Goal: Understand process/instructions: Learn how to perform a task or action

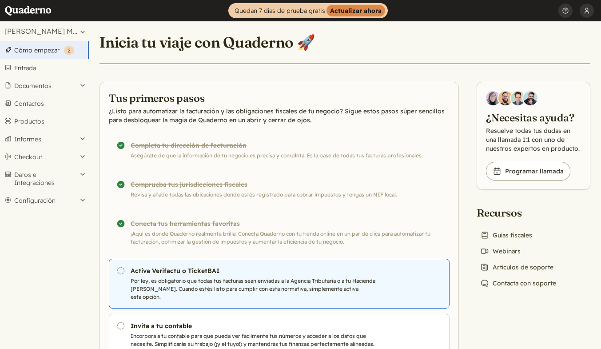
click at [200, 278] on p "Por ley, es obligatorio que todas tus facturas sean enviadas a la Agencia Tribu…" at bounding box center [257, 289] width 252 height 24
click at [190, 271] on h3 "Activa Verifactu o TicketBAI" at bounding box center [257, 270] width 252 height 9
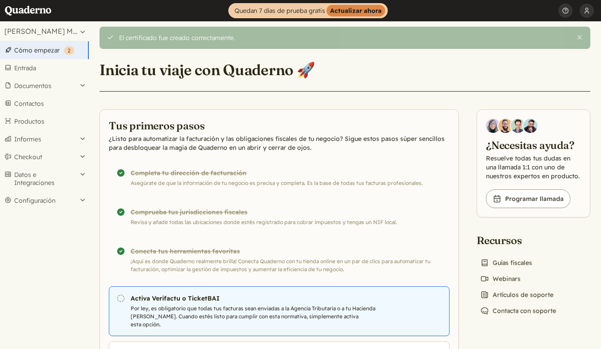
click at [195, 304] on link "Pendiente Activa Verifactu o TicketBAI Por ley, es obligatorio que todas tus fa…" at bounding box center [279, 311] width 341 height 50
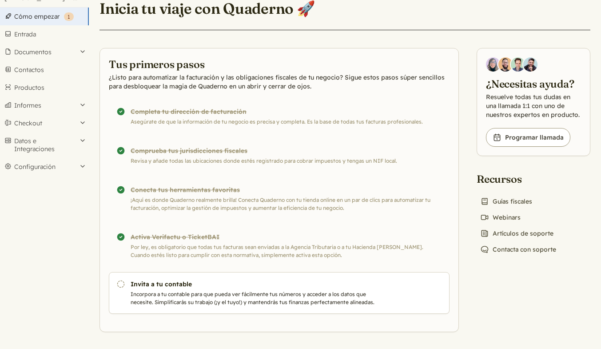
scroll to position [35, 0]
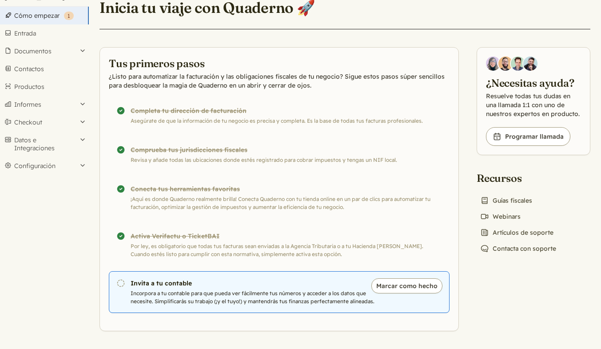
click at [218, 283] on h3 "Invita a tu contable" at bounding box center [257, 282] width 252 height 9
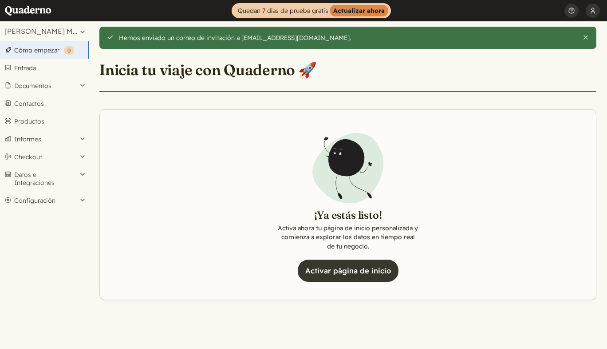
click at [359, 267] on link "Activar página de inicio" at bounding box center [348, 270] width 101 height 22
